Goal: Browse casually: Explore the website without a specific task or goal

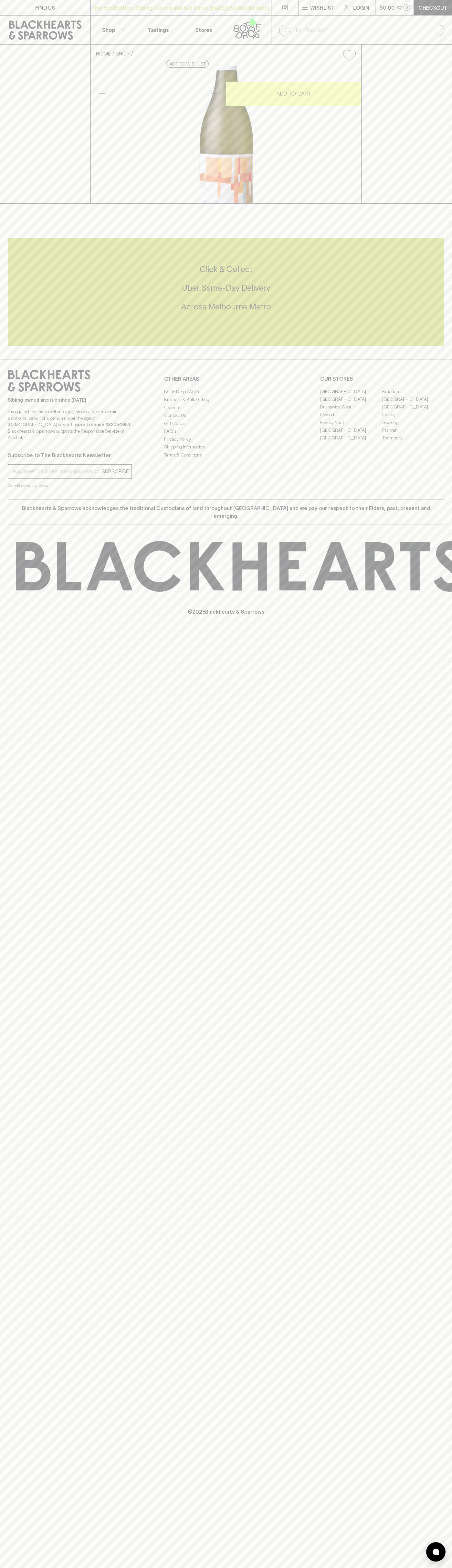
click at [66, 26] on icon at bounding box center [45, 30] width 72 height 19
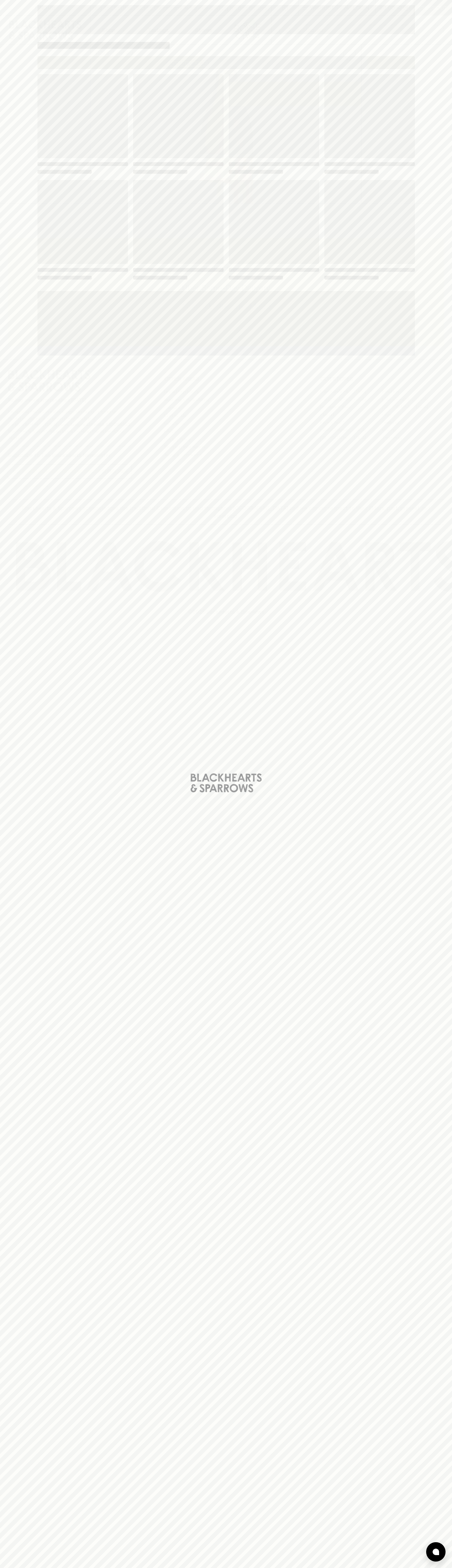
click at [50, 1567] on html "FIND US | No Bad Bottles | Sibling Owned and Run Since [DATE] | No Bad Bottles …" at bounding box center [226, 784] width 452 height 1568
click at [0, 1119] on div "Loading" at bounding box center [226, 784] width 452 height 1568
